Goal: Go to known website: Access a specific website the user already knows

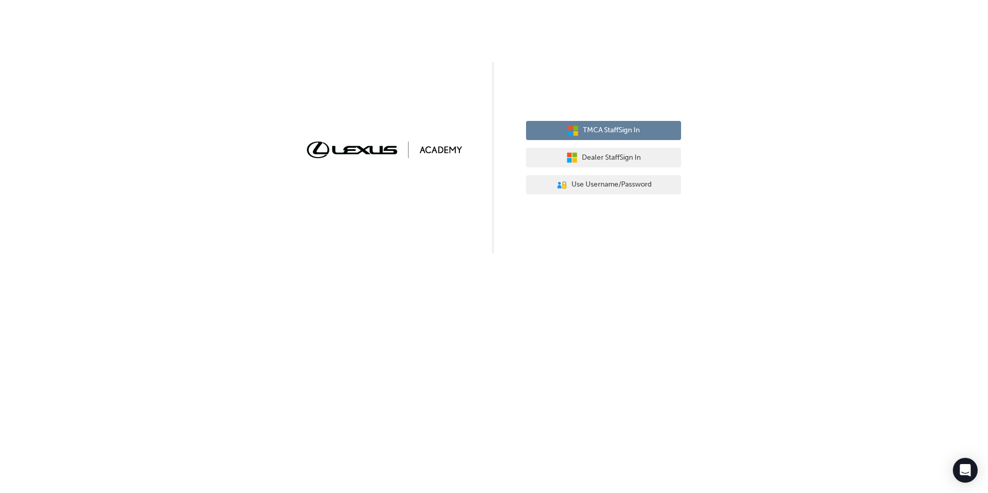
click at [630, 134] on span "TMCA Staff Sign In" at bounding box center [611, 131] width 57 height 12
